Goal: Check status: Check status

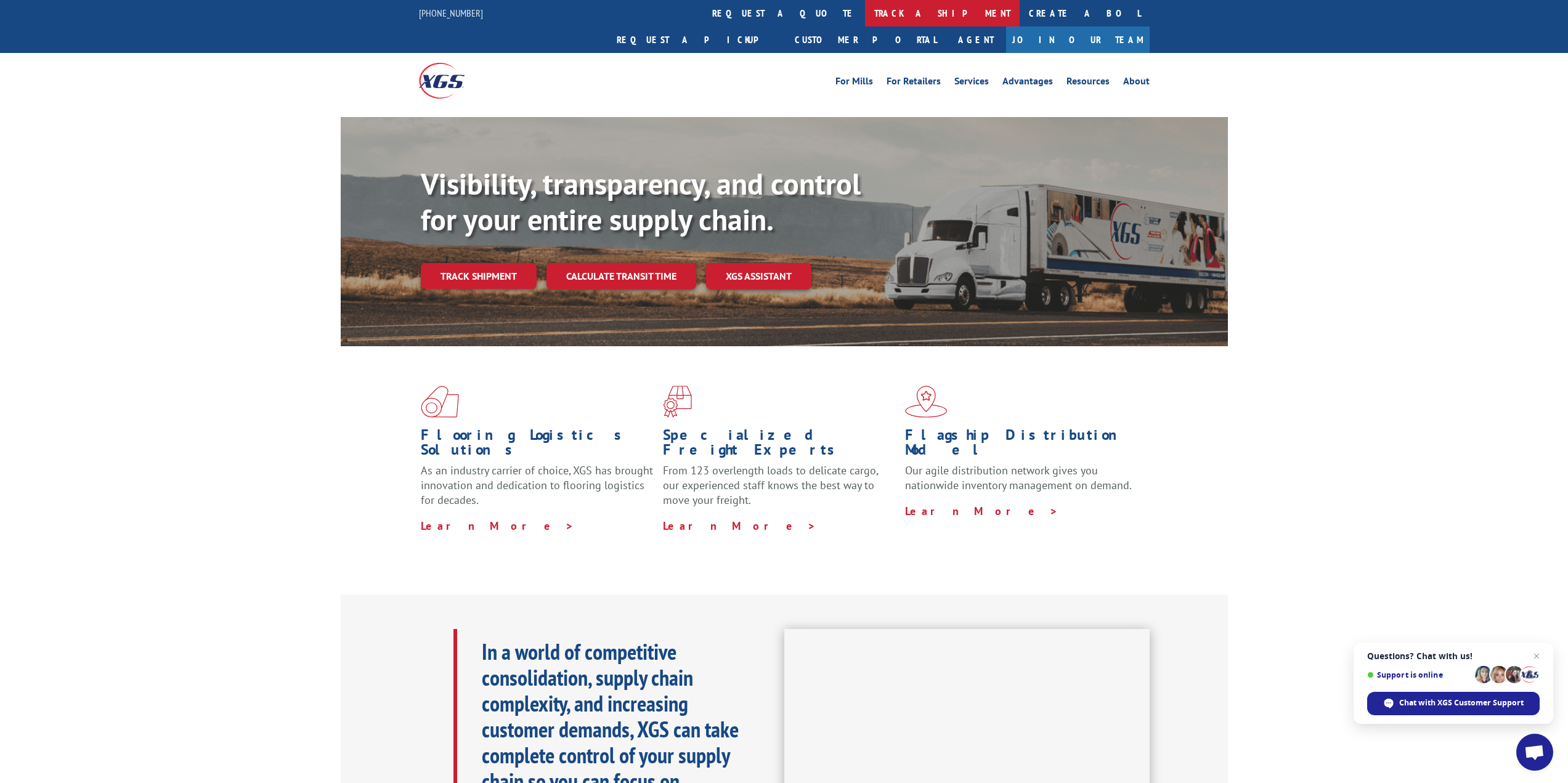
click at [865, 2] on link "track a shipment" at bounding box center [942, 13] width 155 height 26
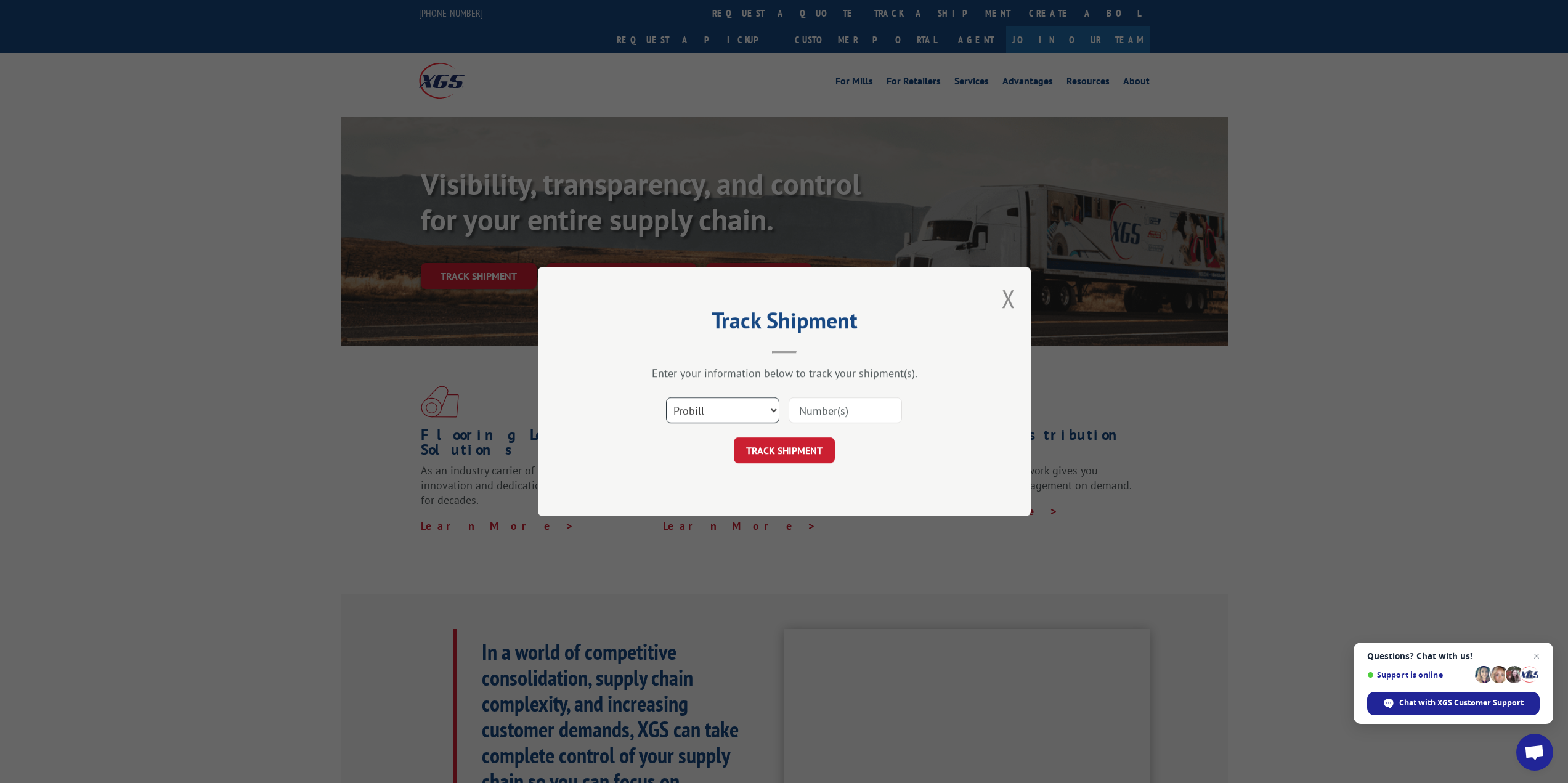
click at [727, 397] on select "Select category... Probill BOL PO" at bounding box center [723, 409] width 113 height 25
click at [926, 367] on div "Enter your information below to track your shipment(s)." at bounding box center [784, 373] width 370 height 14
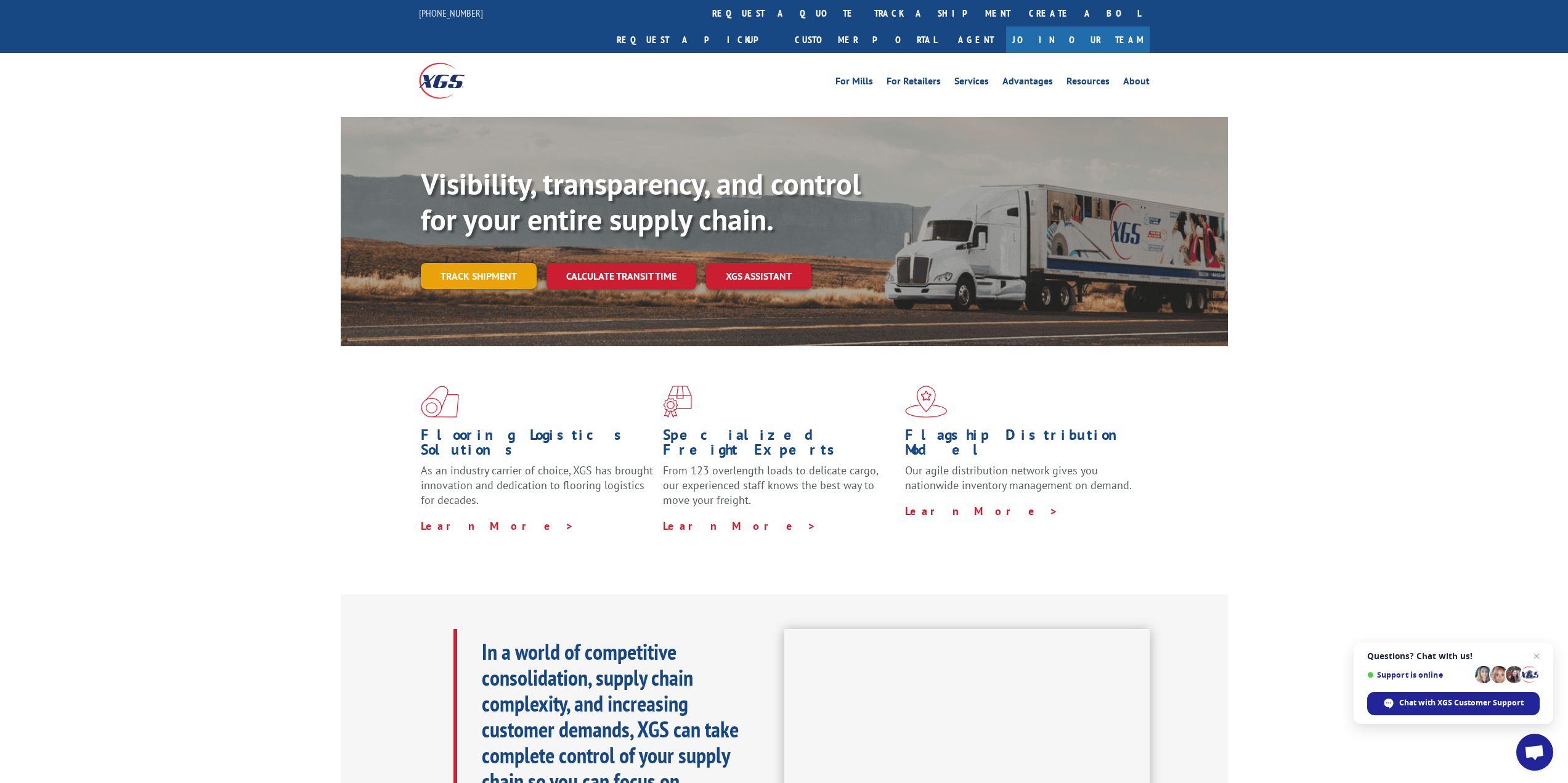
click at [510, 263] on link "Track shipment" at bounding box center [478, 275] width 116 height 25
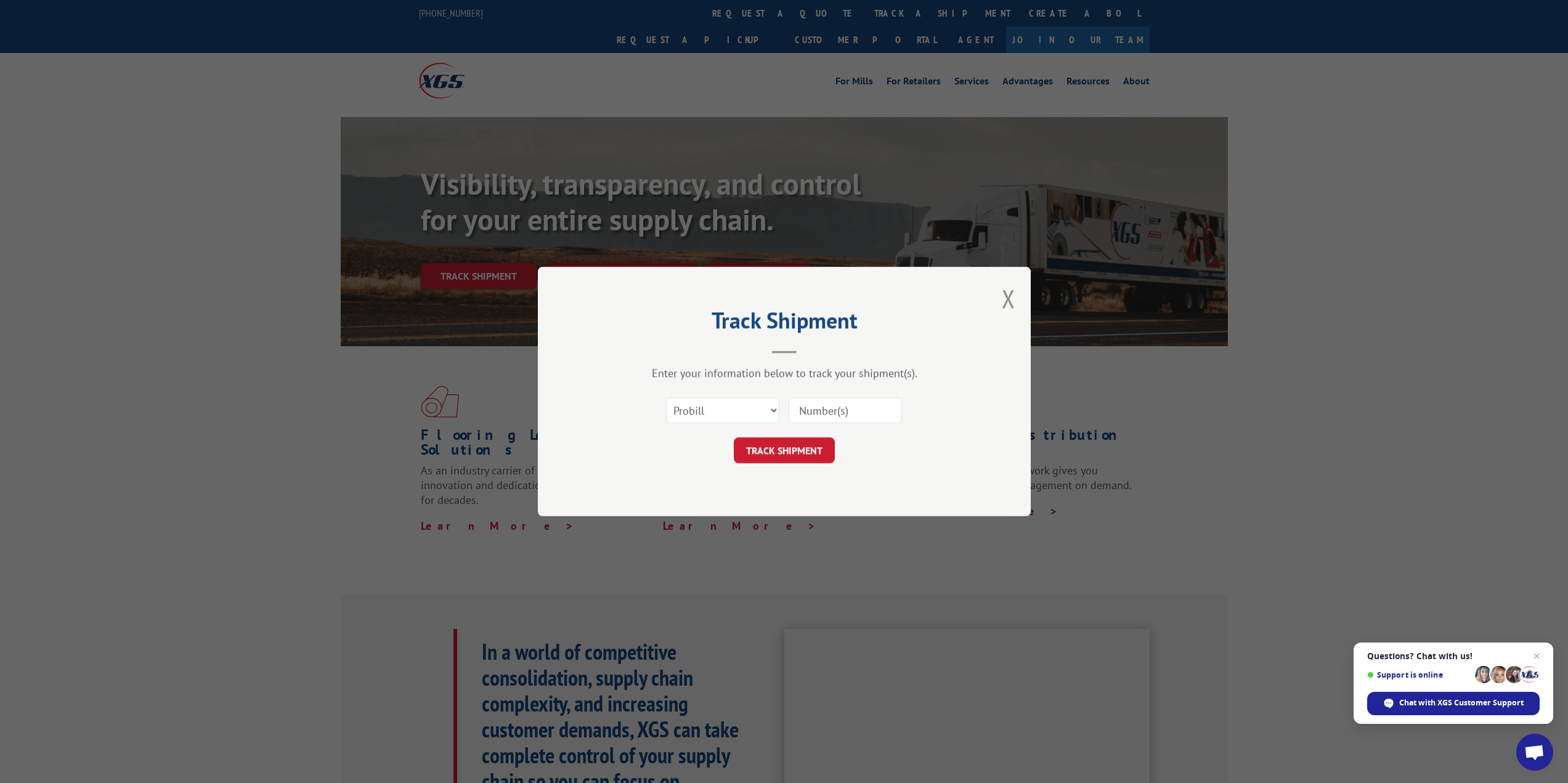
click at [821, 408] on input at bounding box center [845, 409] width 113 height 25
paste input "SI605721"
type input "SI605721"
click button "TRACK SHIPMENT" at bounding box center [784, 450] width 101 height 25
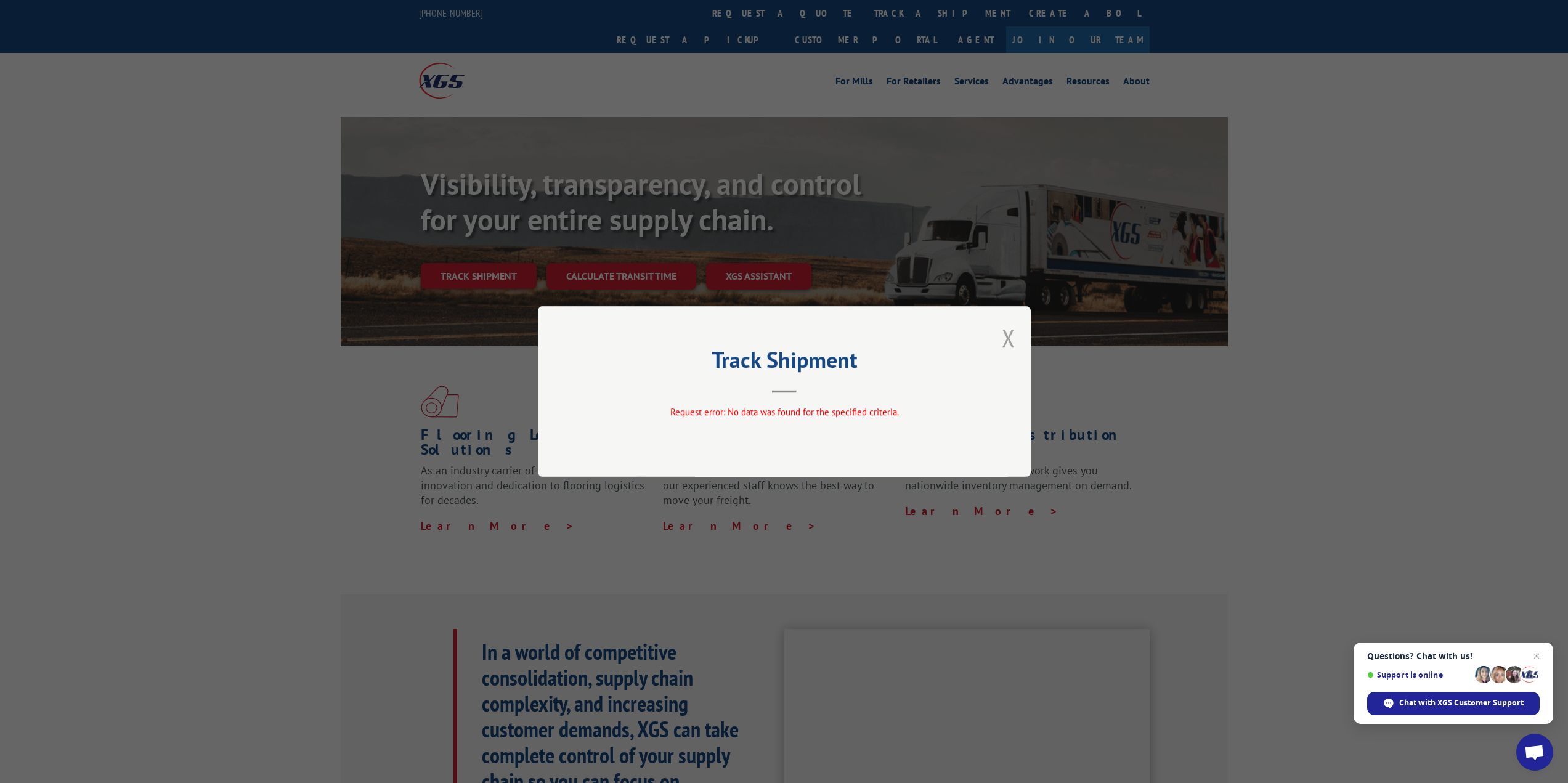
click at [1012, 342] on button "Close modal" at bounding box center [1009, 338] width 13 height 33
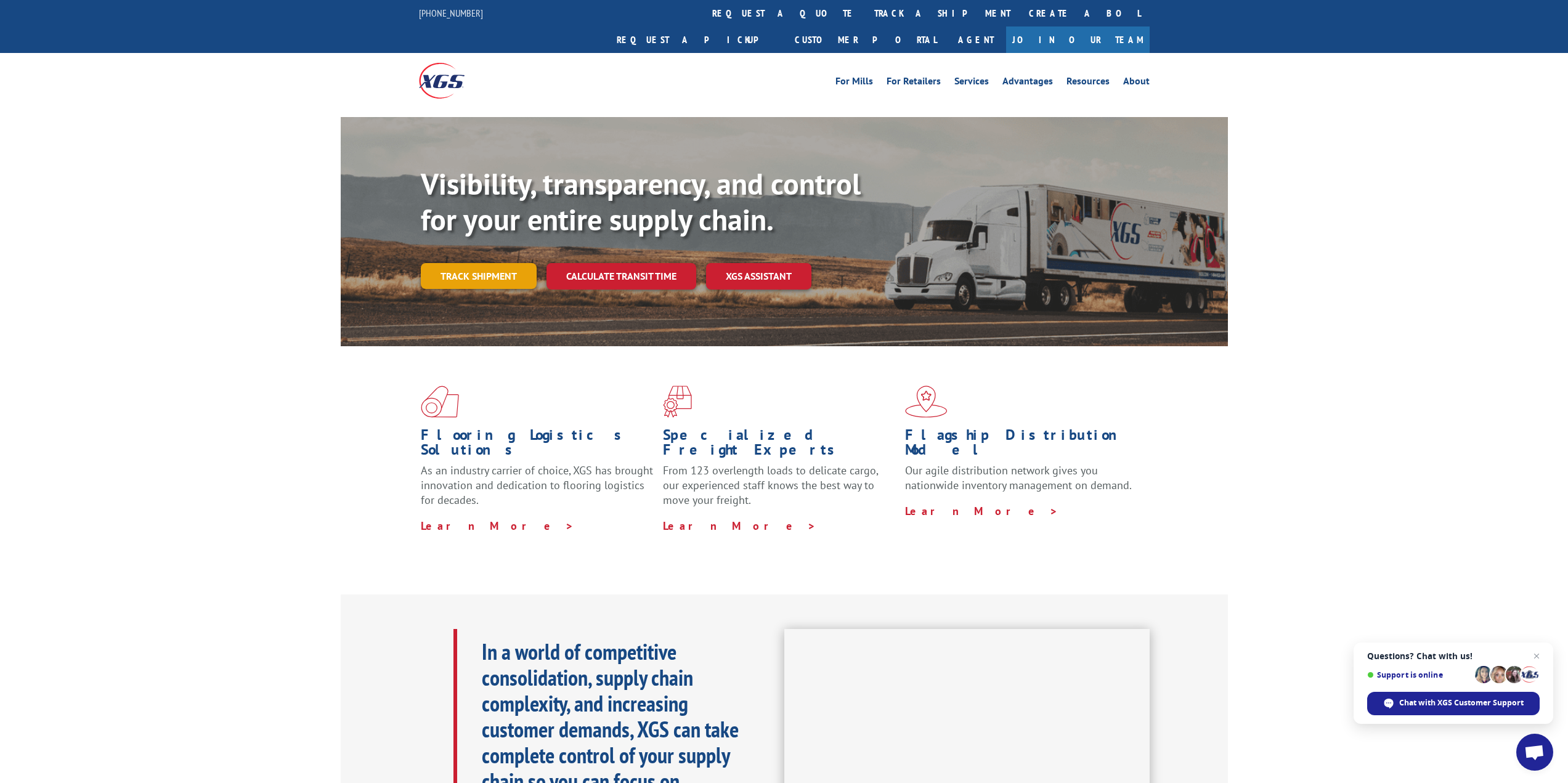
click at [496, 263] on link "Track shipment" at bounding box center [478, 275] width 116 height 25
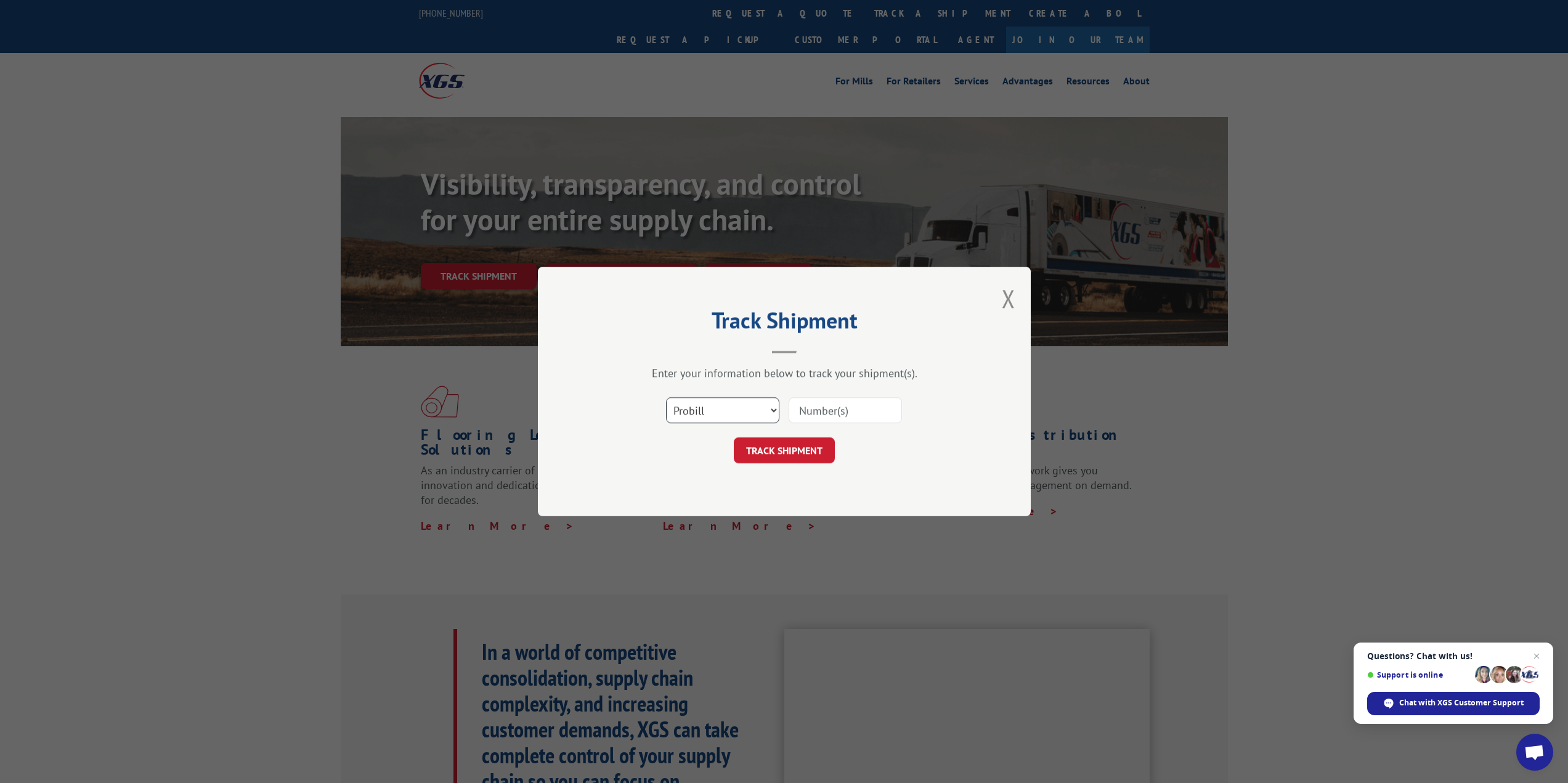
click at [734, 414] on select "Select category... Probill BOL PO" at bounding box center [723, 409] width 113 height 25
select select "po"
click at [666, 397] on select "Select category... Probill BOL PO" at bounding box center [723, 409] width 113 height 25
click at [813, 411] on input at bounding box center [845, 409] width 113 height 25
paste input "SI605721"
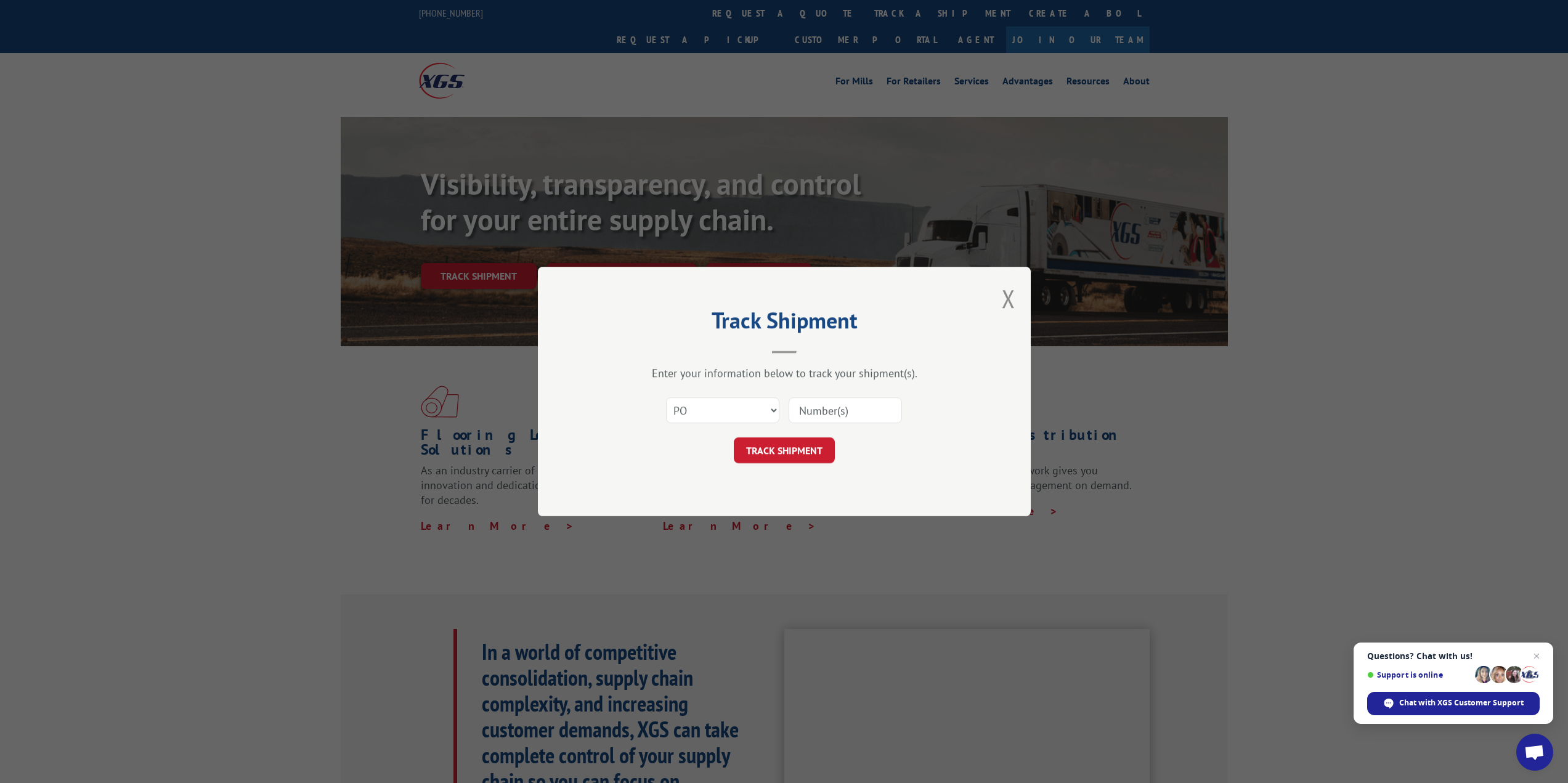
type input "SI605721"
click button "TRACK SHIPMENT" at bounding box center [784, 450] width 101 height 25
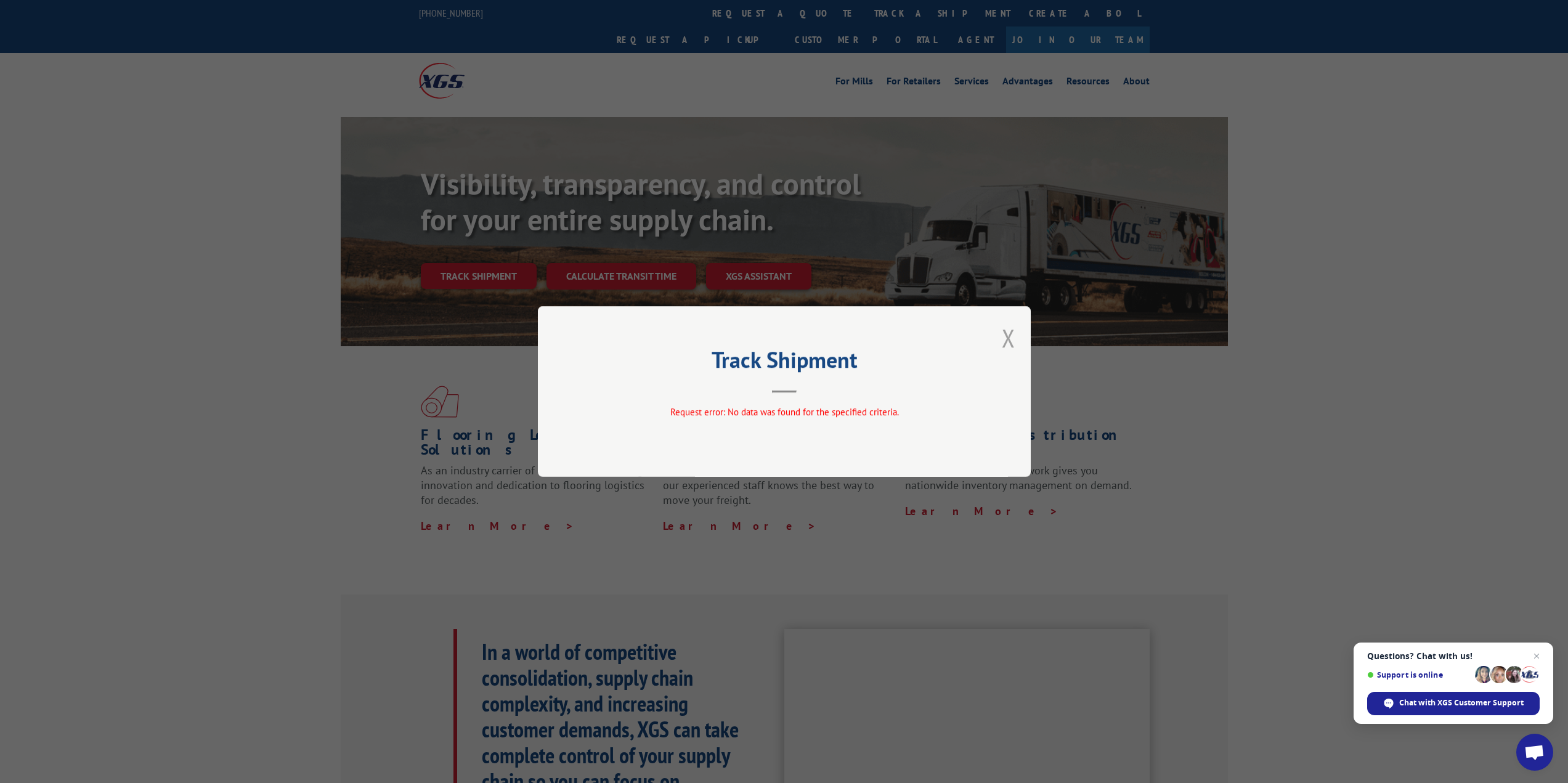
click at [1006, 343] on button "Close modal" at bounding box center [1009, 338] width 13 height 33
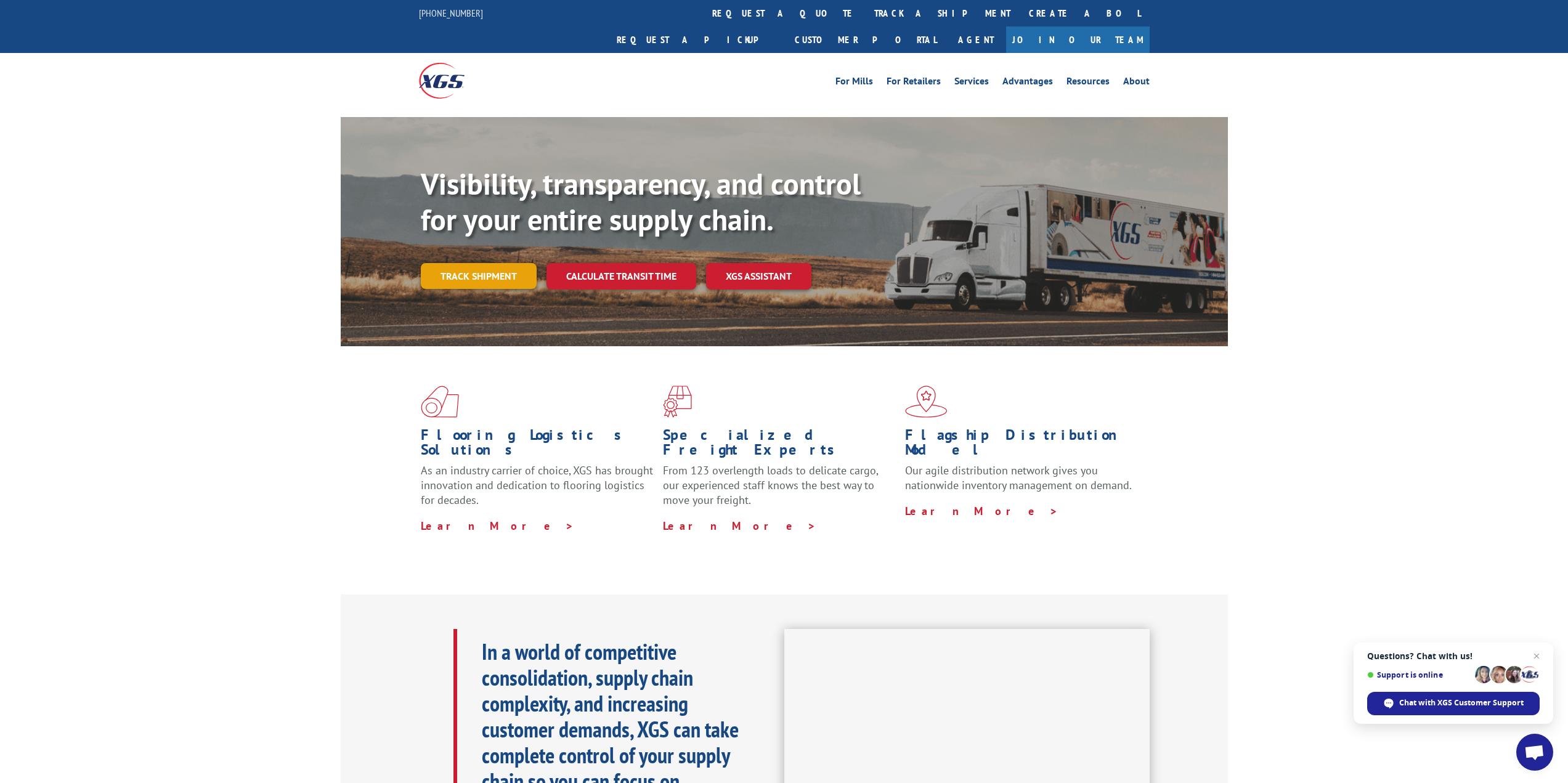
click at [476, 263] on link "Track shipment" at bounding box center [478, 275] width 116 height 25
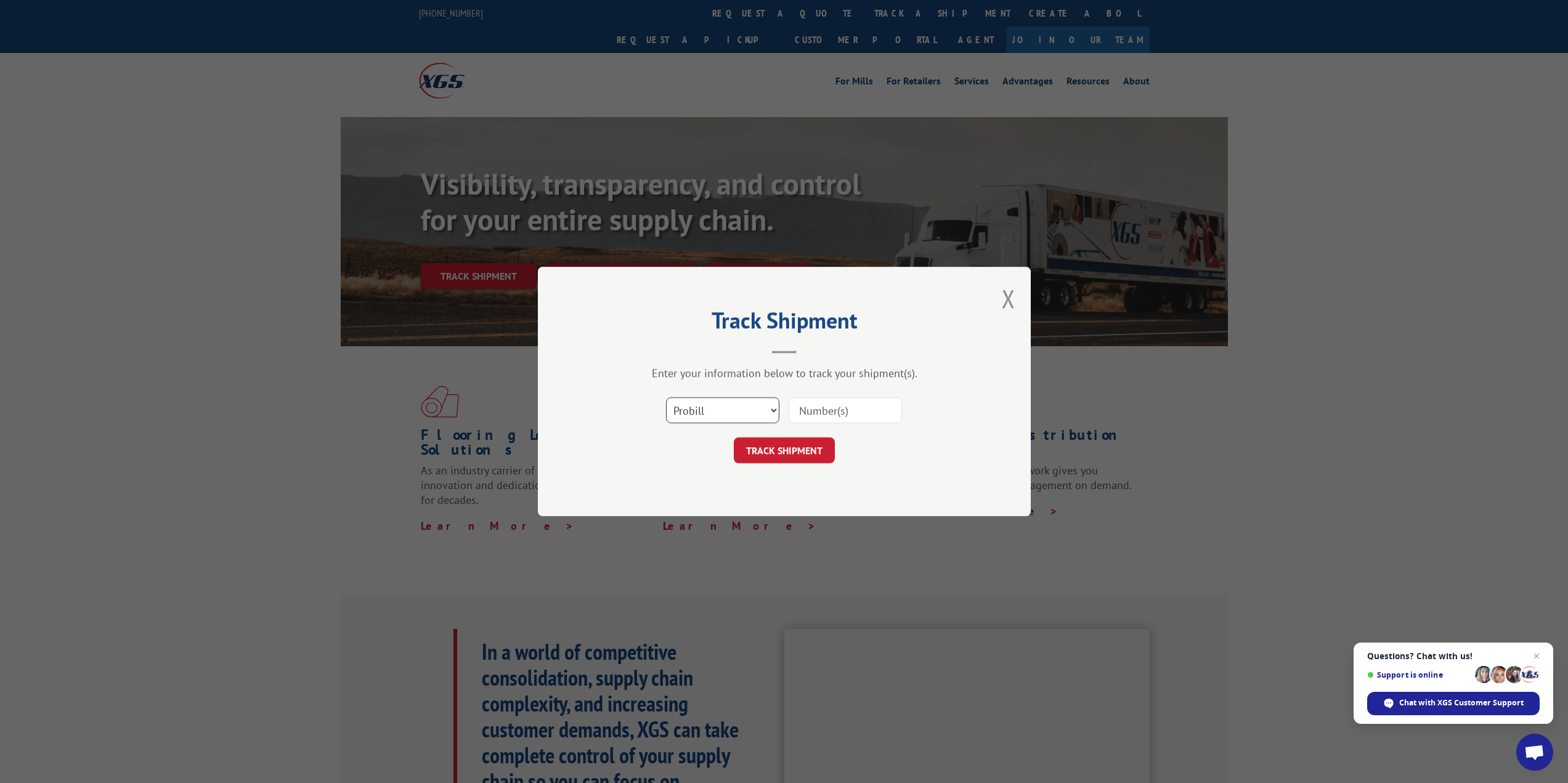
click at [691, 405] on select "Select category... Probill BOL PO" at bounding box center [723, 409] width 113 height 25
select select "bol"
click at [666, 397] on select "Select category... Probill BOL PO" at bounding box center [723, 409] width 113 height 25
click at [809, 404] on input at bounding box center [845, 409] width 113 height 25
paste input "SI605721"
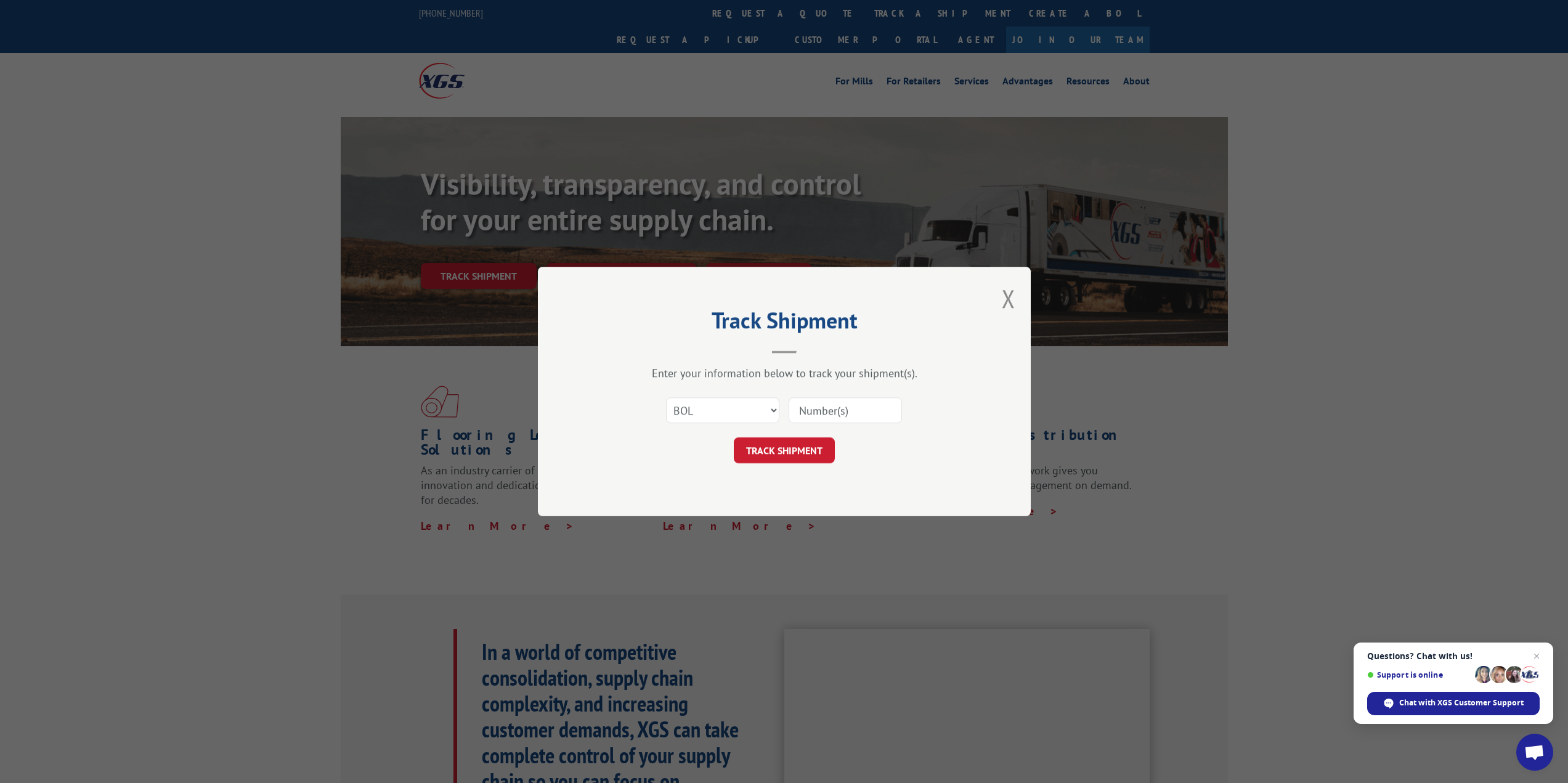
type input "SI605721"
click button "TRACK SHIPMENT" at bounding box center [784, 450] width 101 height 25
